Goal: Information Seeking & Learning: Learn about a topic

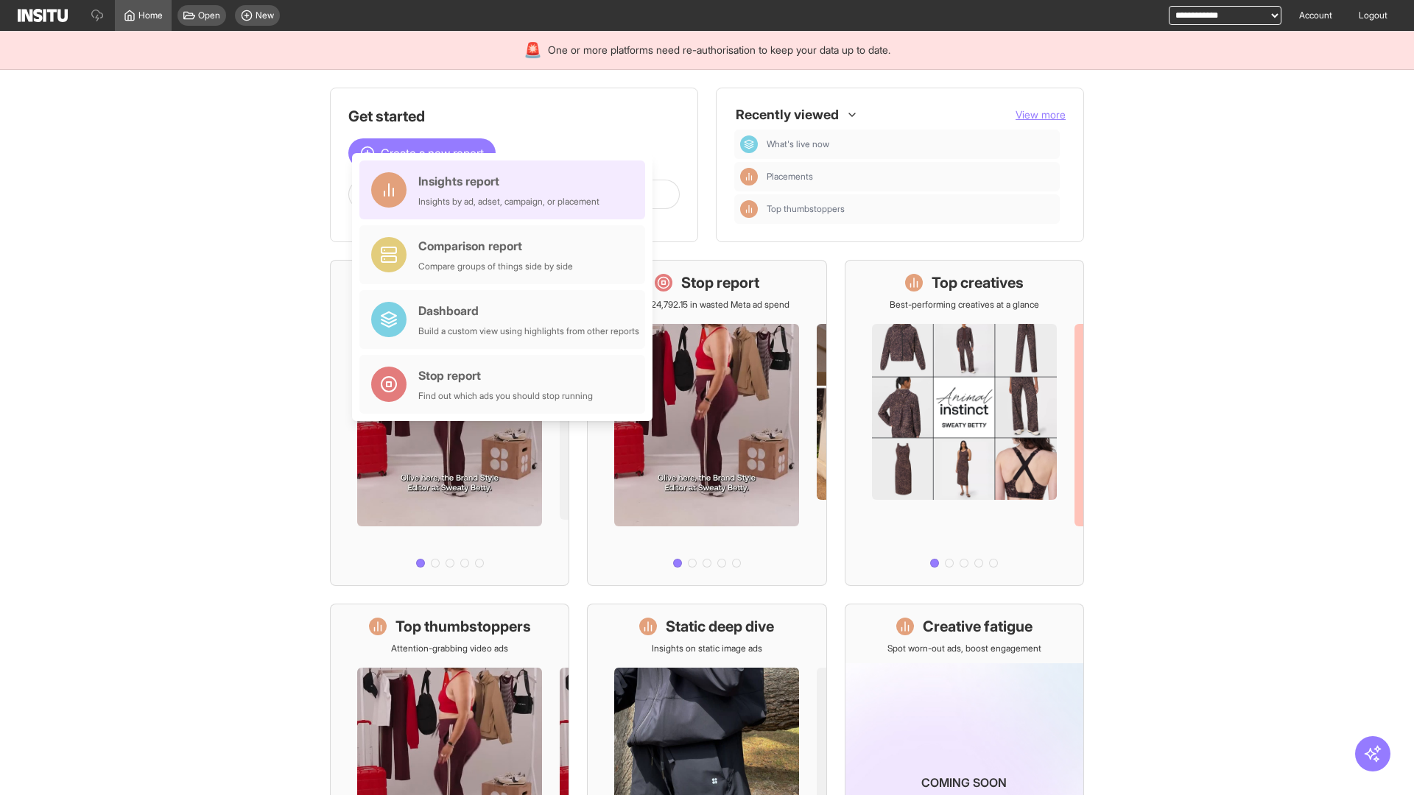
click at [506, 190] on div "Insights report Insights by ad, adset, campaign, or placement" at bounding box center [508, 189] width 181 height 35
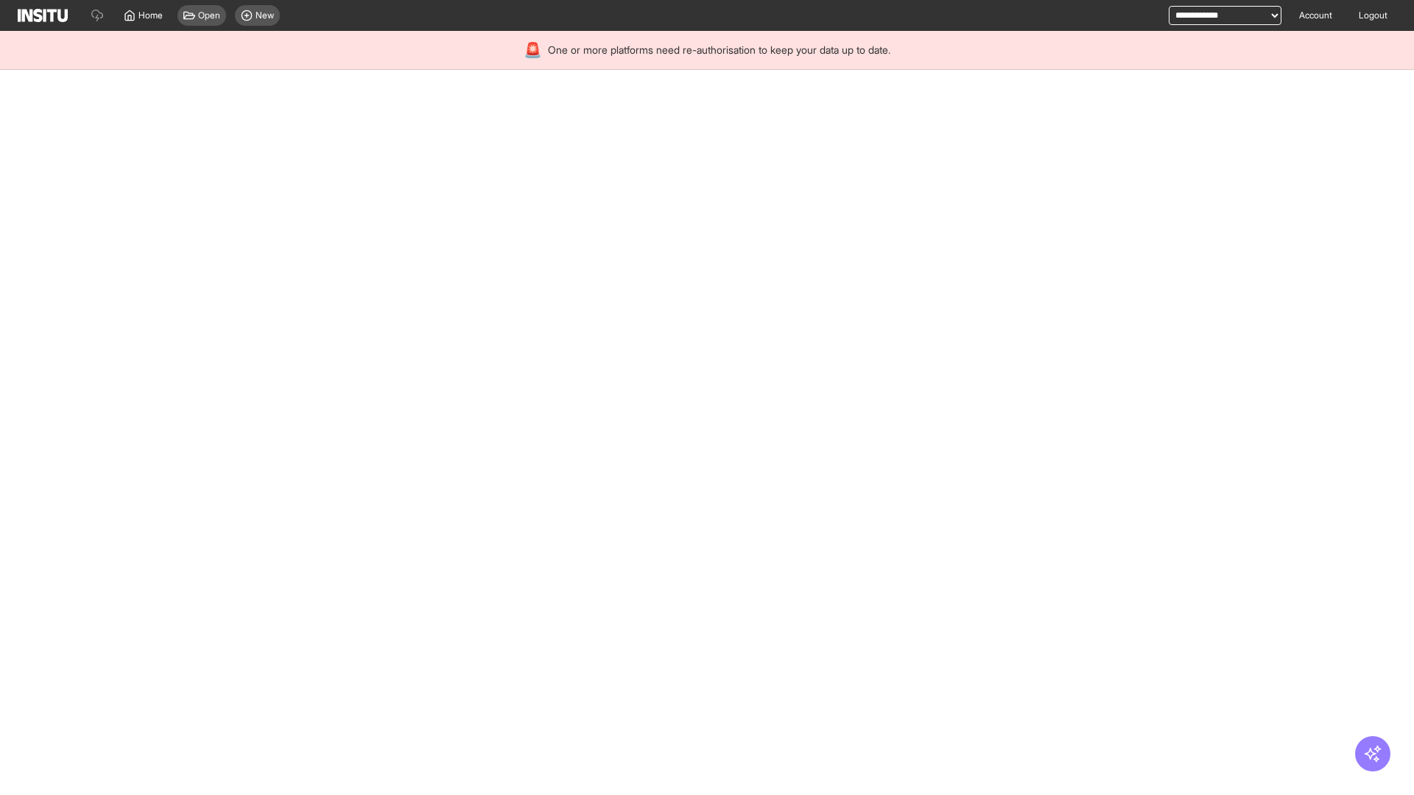
select select "**"
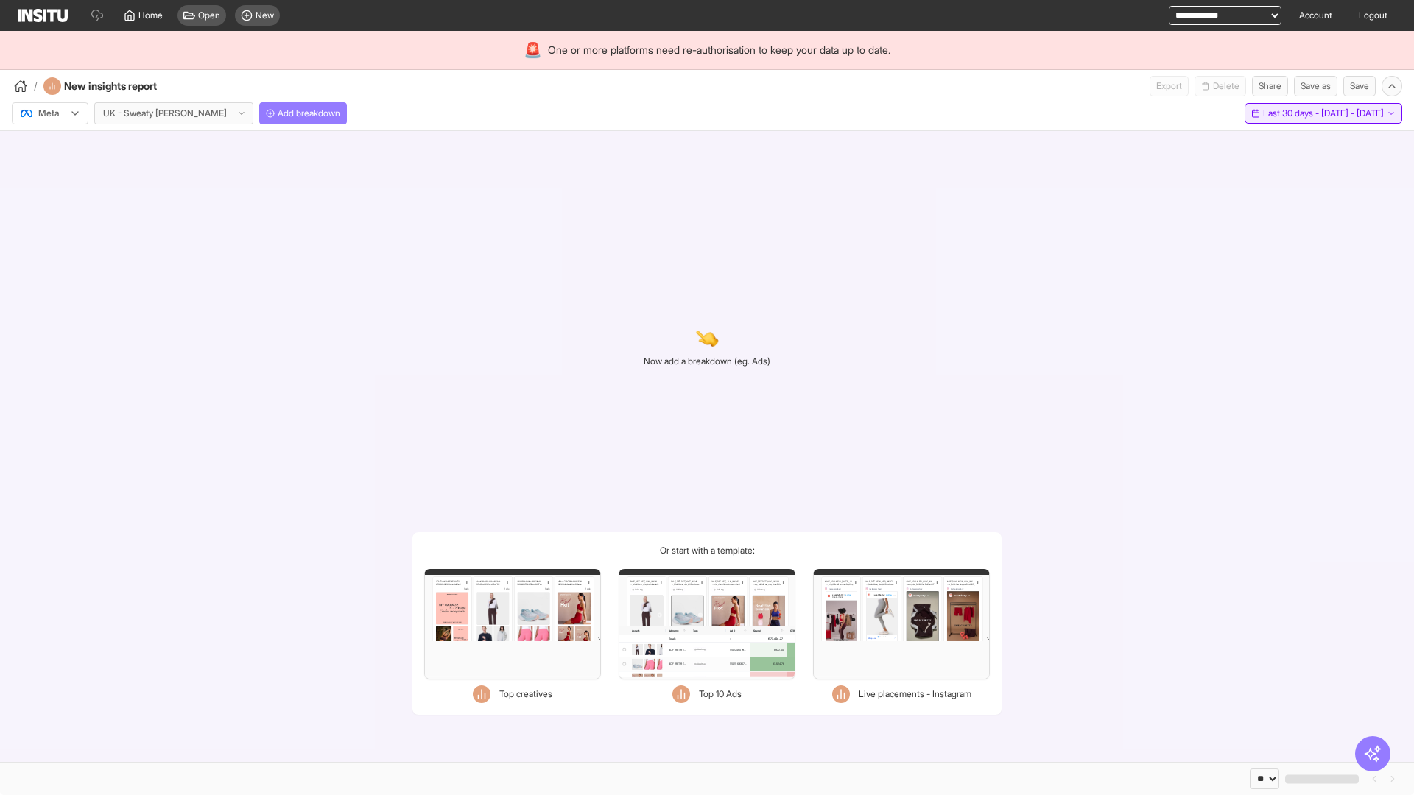
click at [1291, 113] on span "Last 30 days - [DATE] - [DATE]" at bounding box center [1323, 114] width 121 height 12
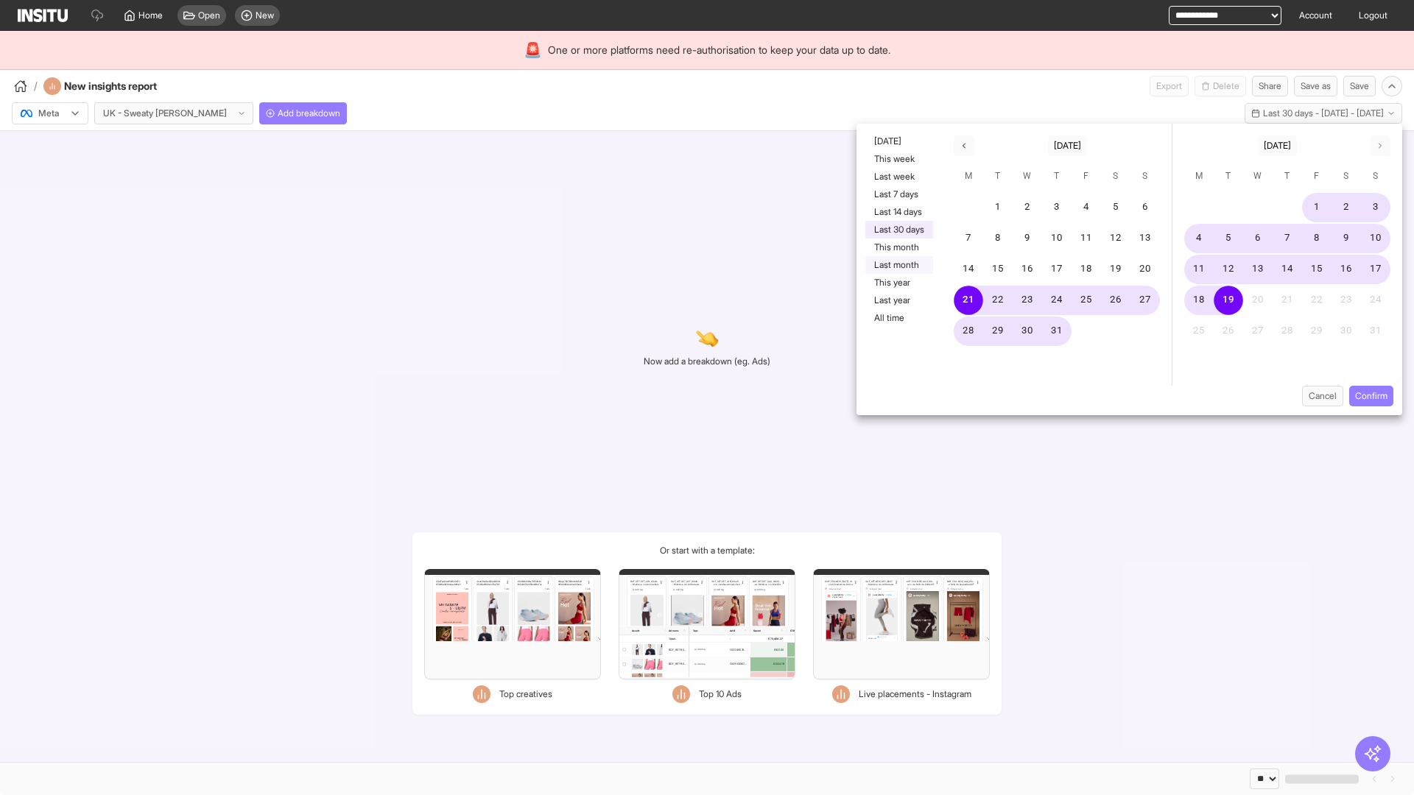
click at [898, 265] on button "Last month" at bounding box center [899, 265] width 68 height 18
